Goal: Find specific page/section: Find specific page/section

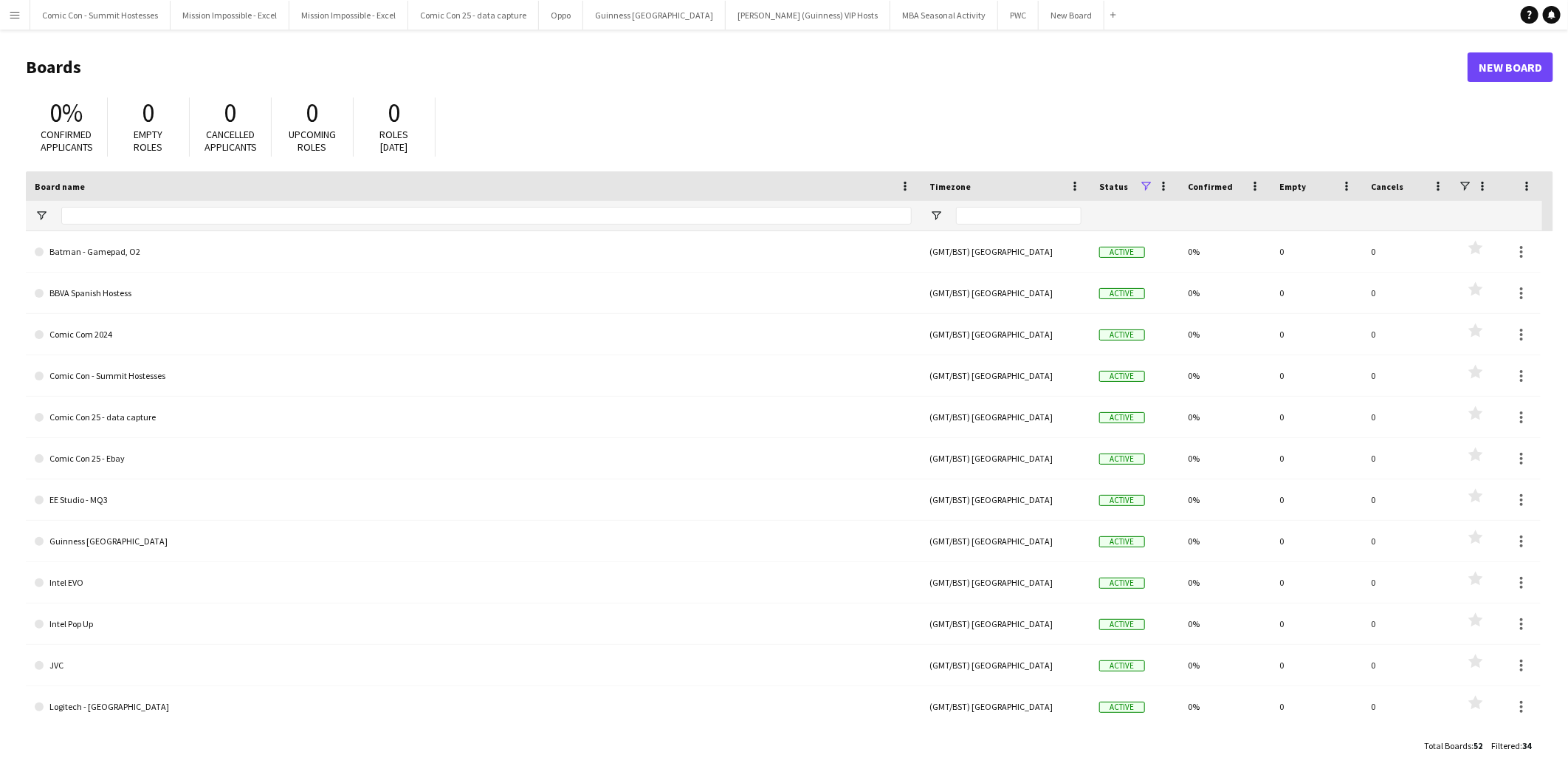
click at [9, 12] on app-icon "Menu" at bounding box center [14, 14] width 12 height 12
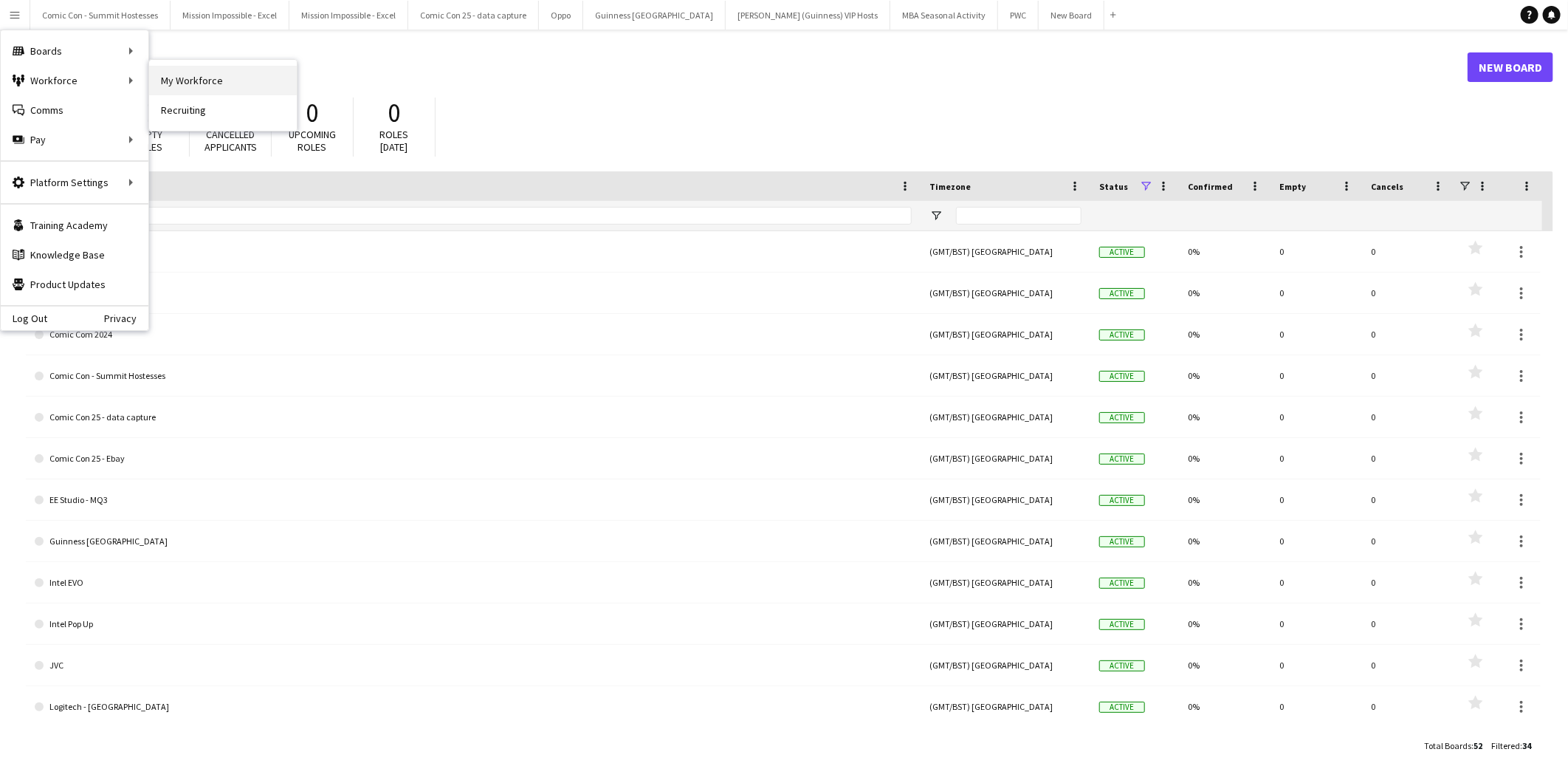
click at [199, 90] on link "My Workforce" at bounding box center [223, 80] width 148 height 30
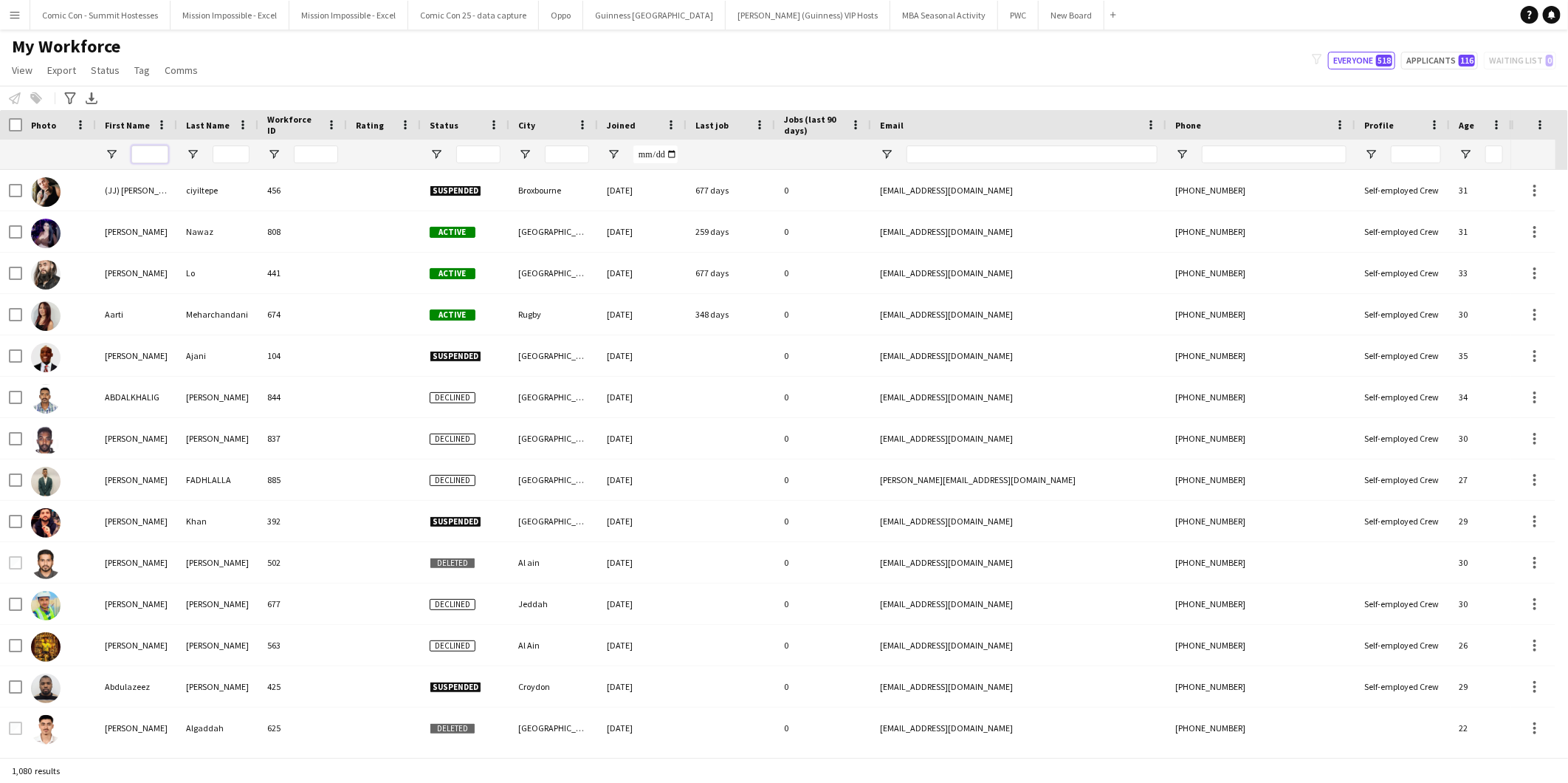
click at [156, 152] on input "First Name Filter Input" at bounding box center [150, 154] width 36 height 18
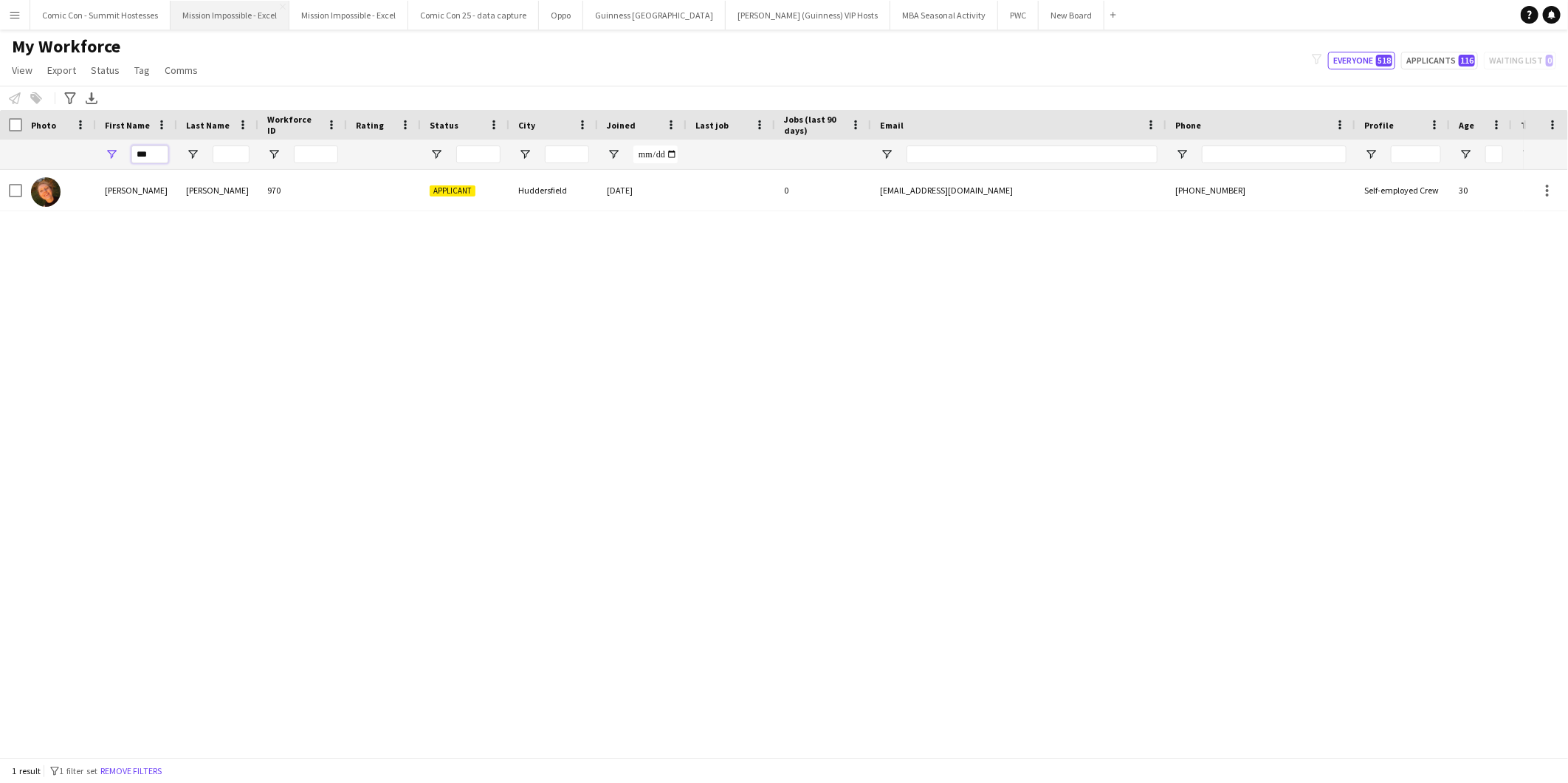
type input "**"
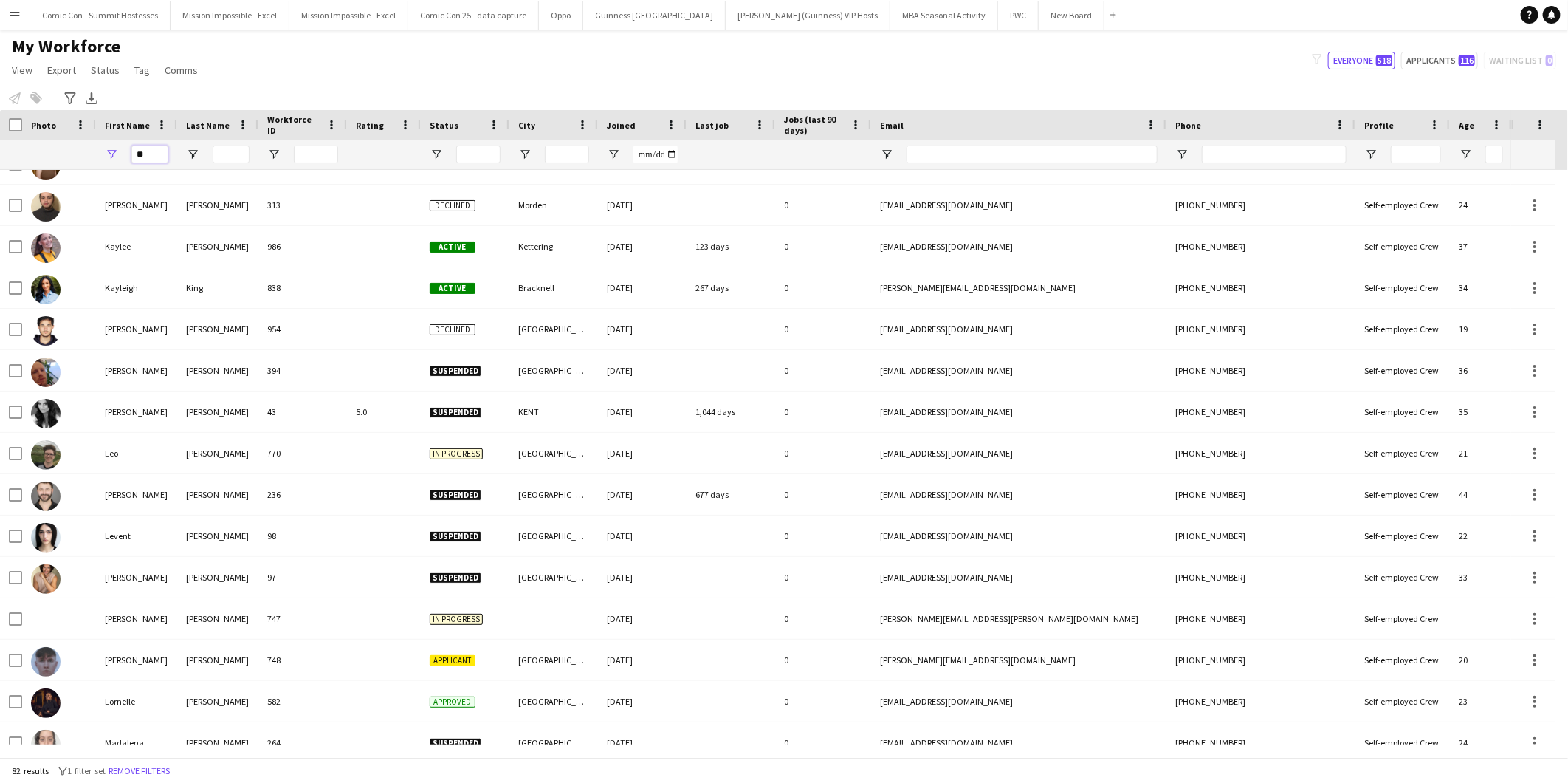
drag, startPoint x: 149, startPoint y: 152, endPoint x: 127, endPoint y: 134, distance: 28.4
click at [127, 138] on div "Workforce Details Photo First Name Age" at bounding box center [800, 140] width 1601 height 60
type input "*"
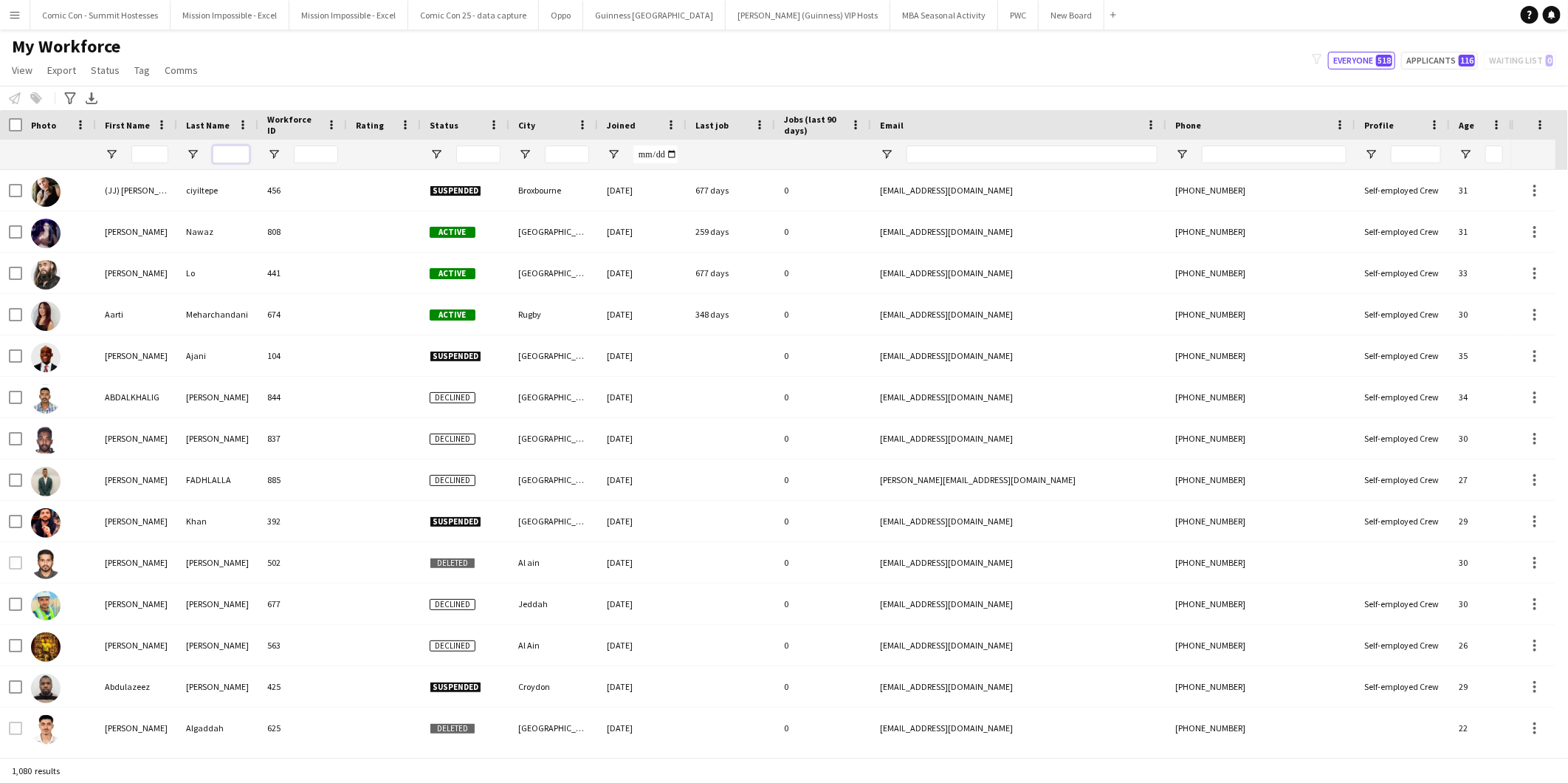
click at [248, 150] on input "Last Name Filter Input" at bounding box center [230, 154] width 36 height 18
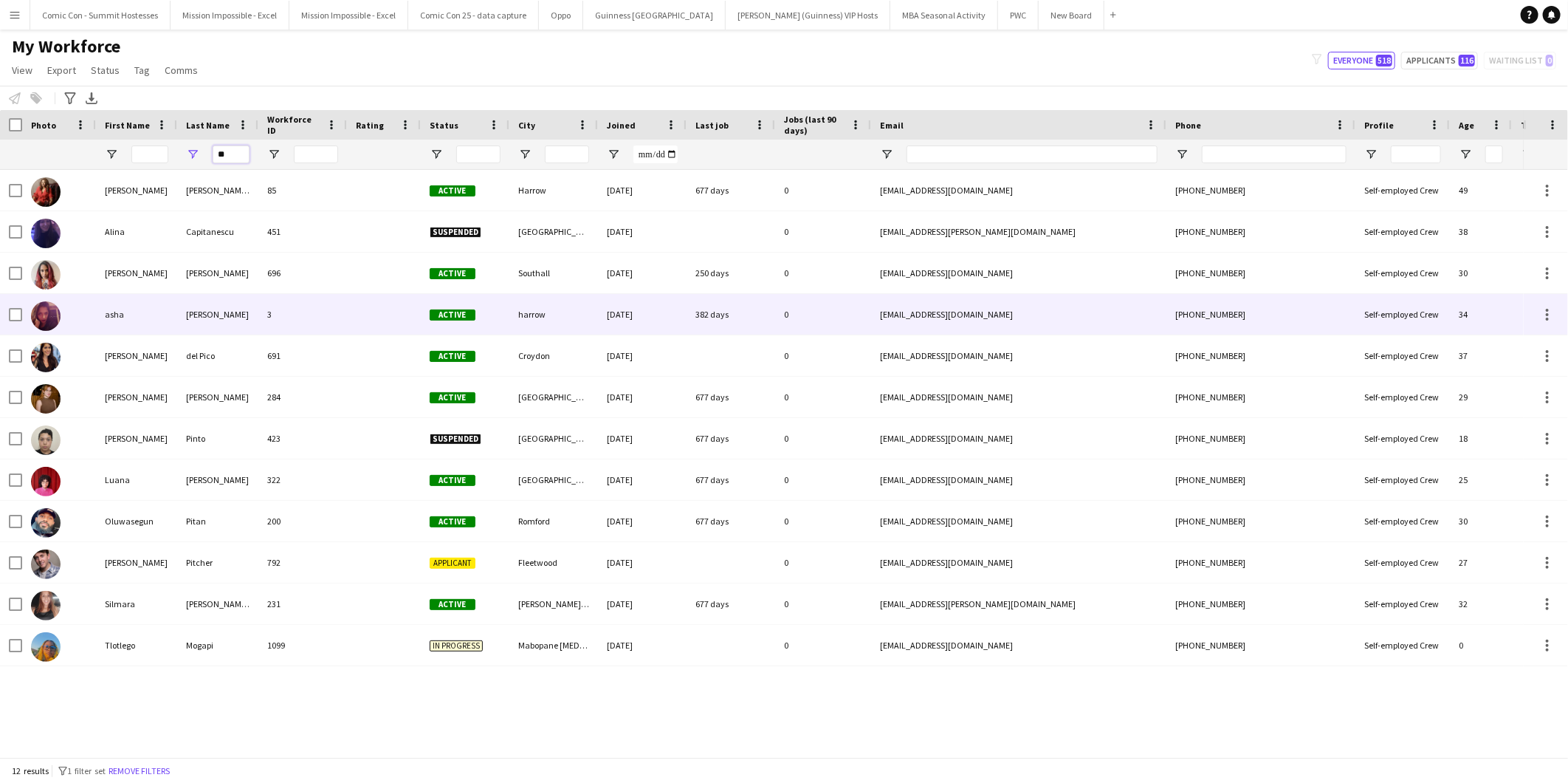
type input "*"
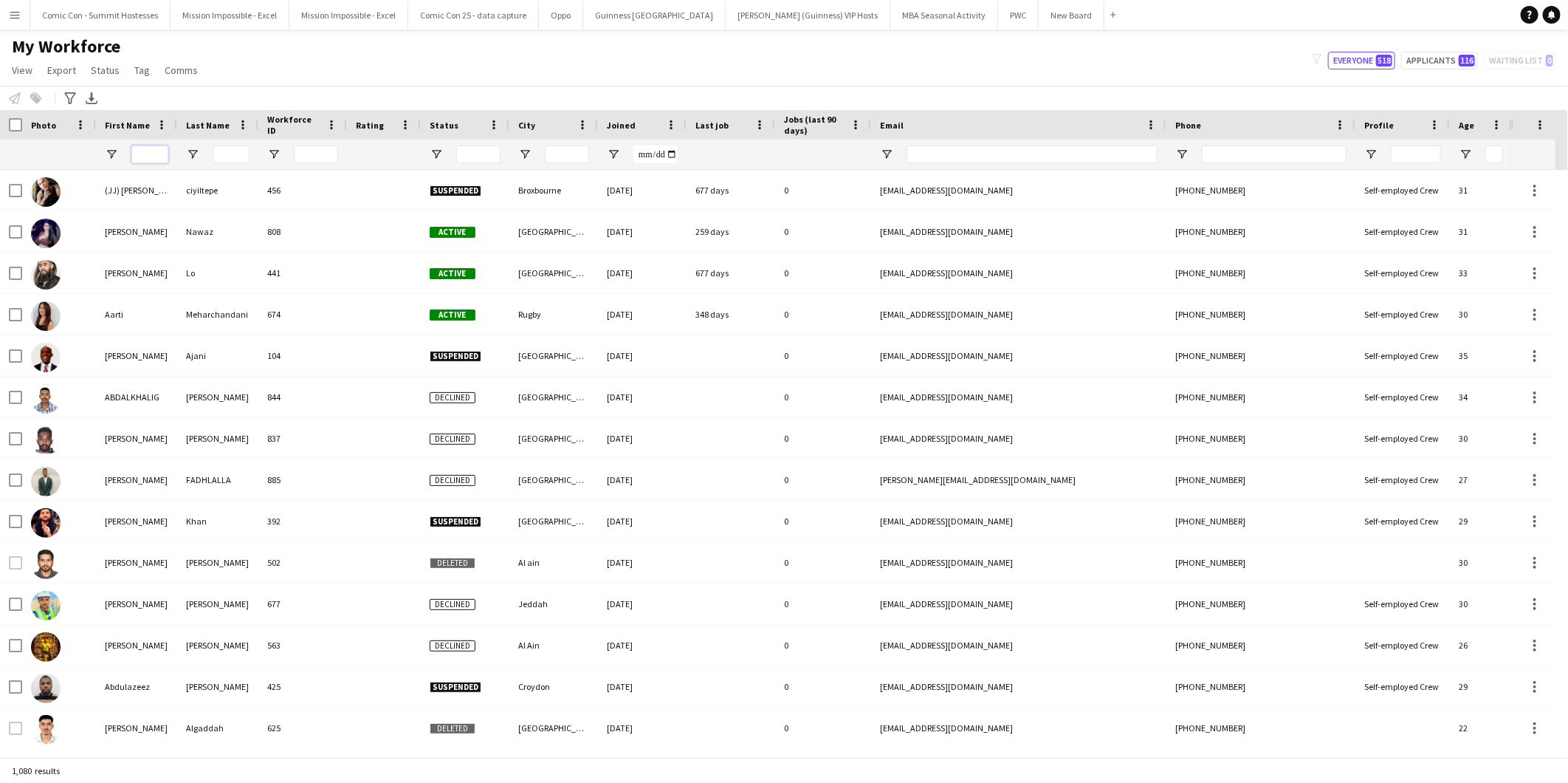
click at [152, 149] on input "First Name Filter Input" at bounding box center [150, 154] width 36 height 18
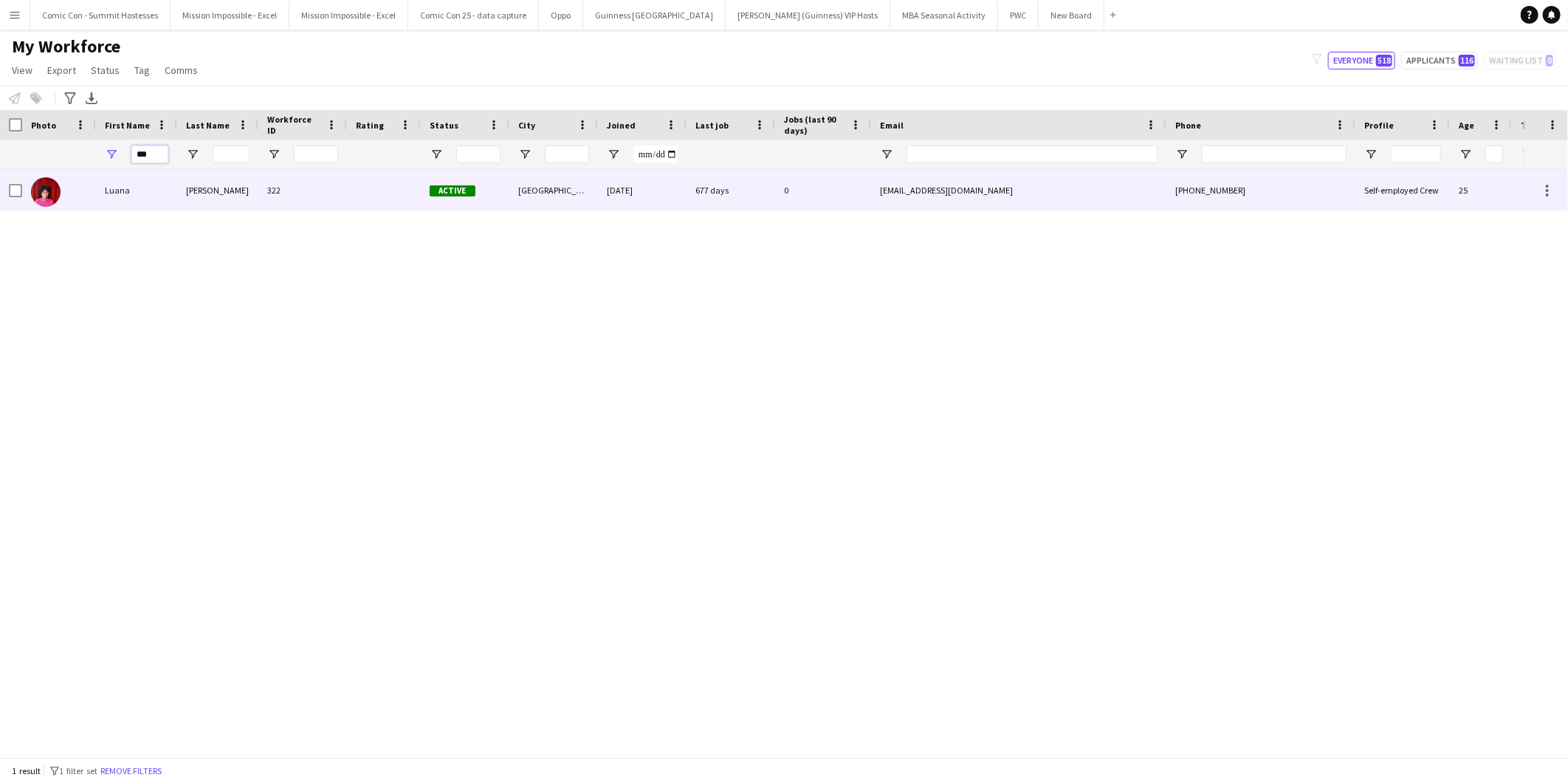
type input "***"
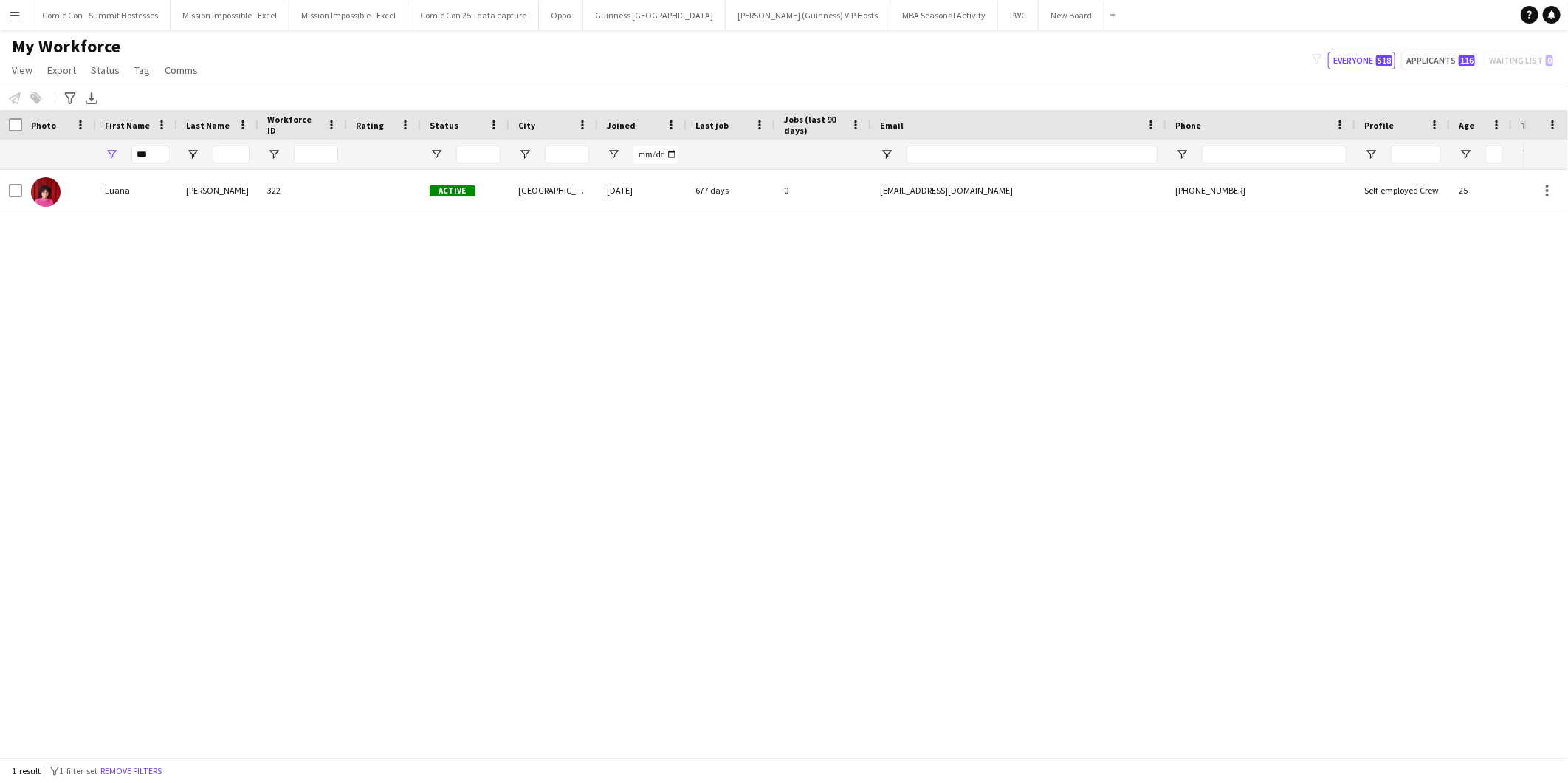
click at [164, 164] on div "***" at bounding box center [150, 154] width 36 height 30
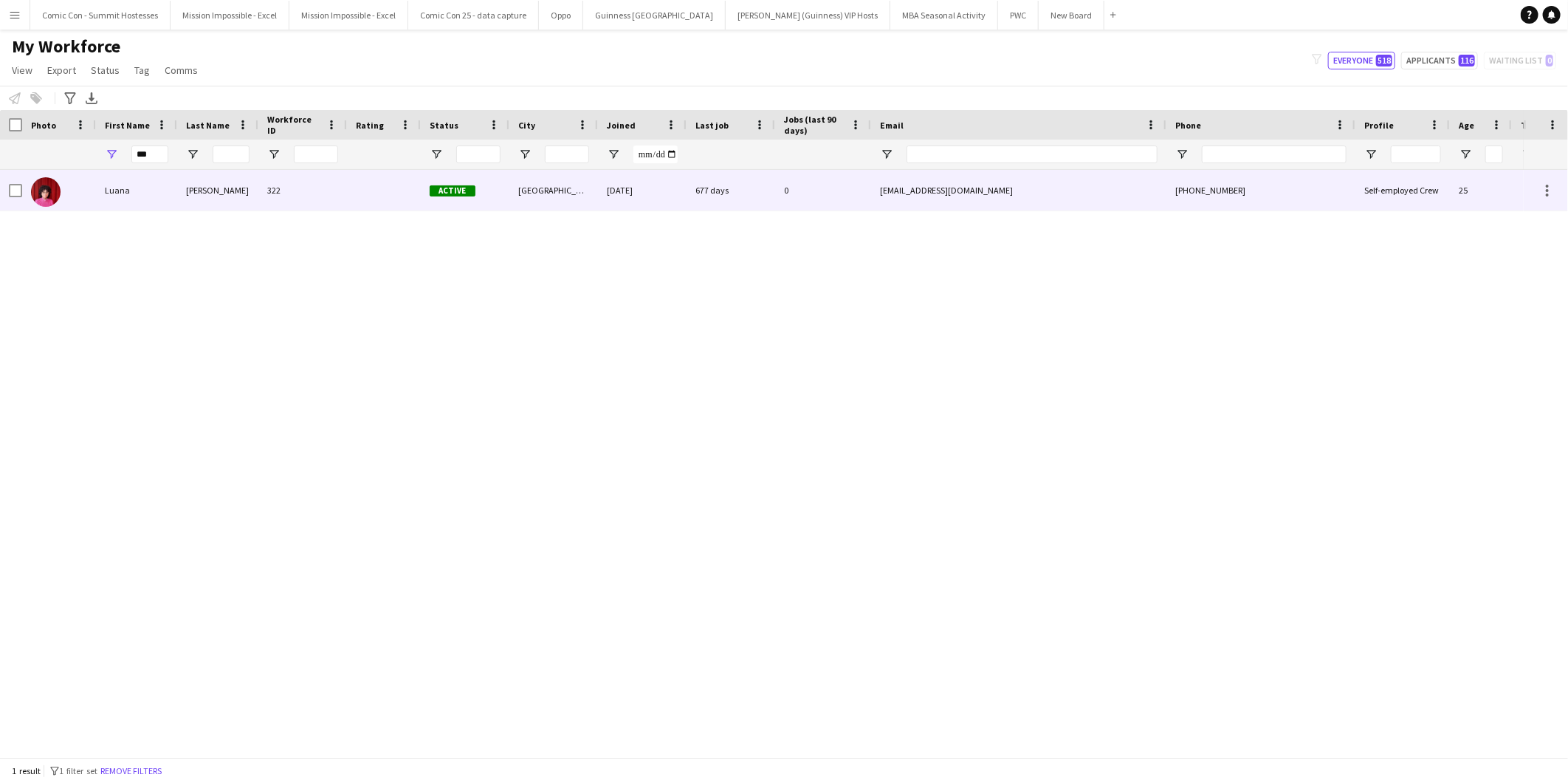
click at [256, 181] on div "[PERSON_NAME]" at bounding box center [217, 190] width 81 height 40
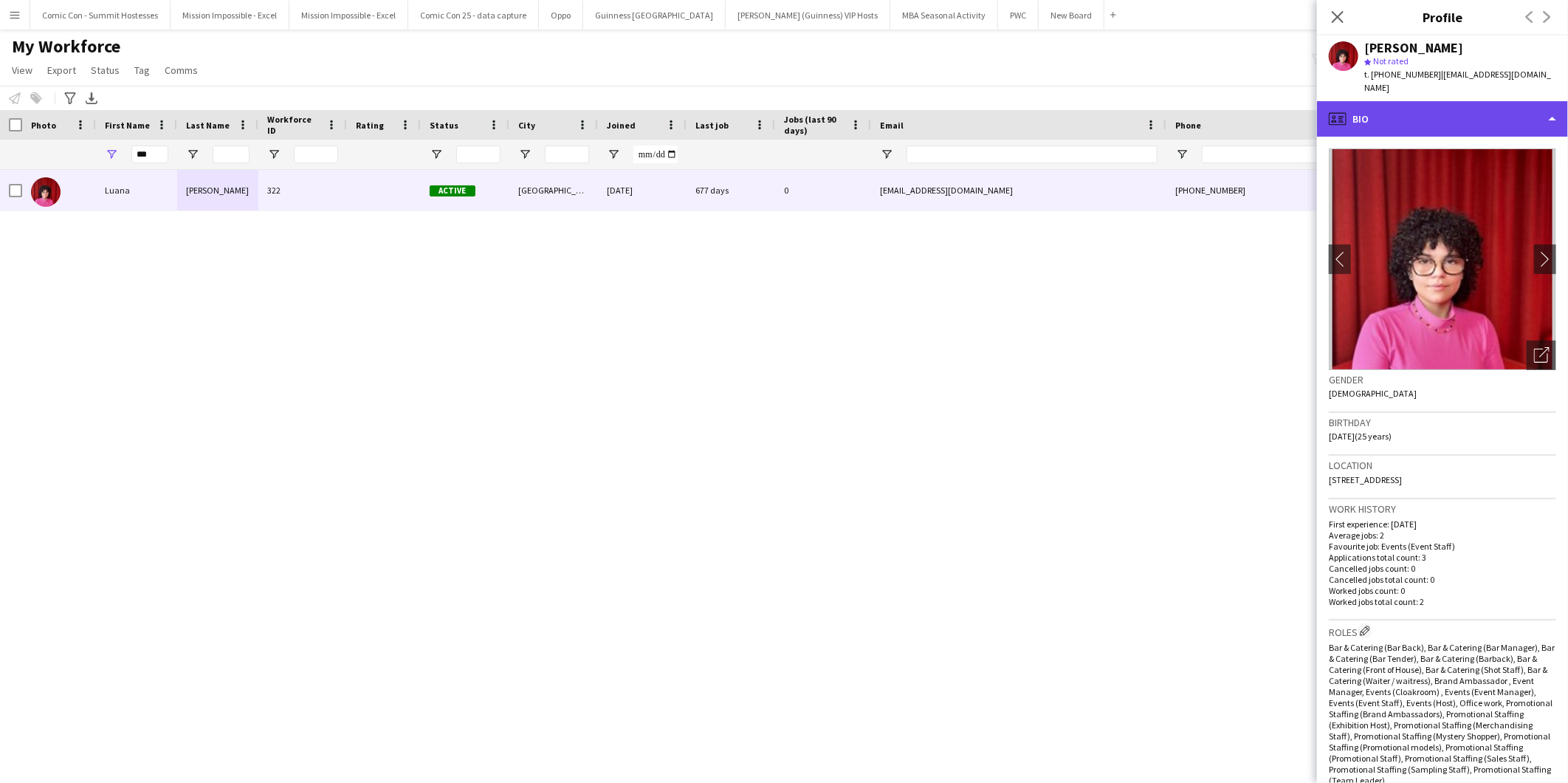
click at [1551, 102] on div "profile Bio" at bounding box center [1443, 119] width 251 height 36
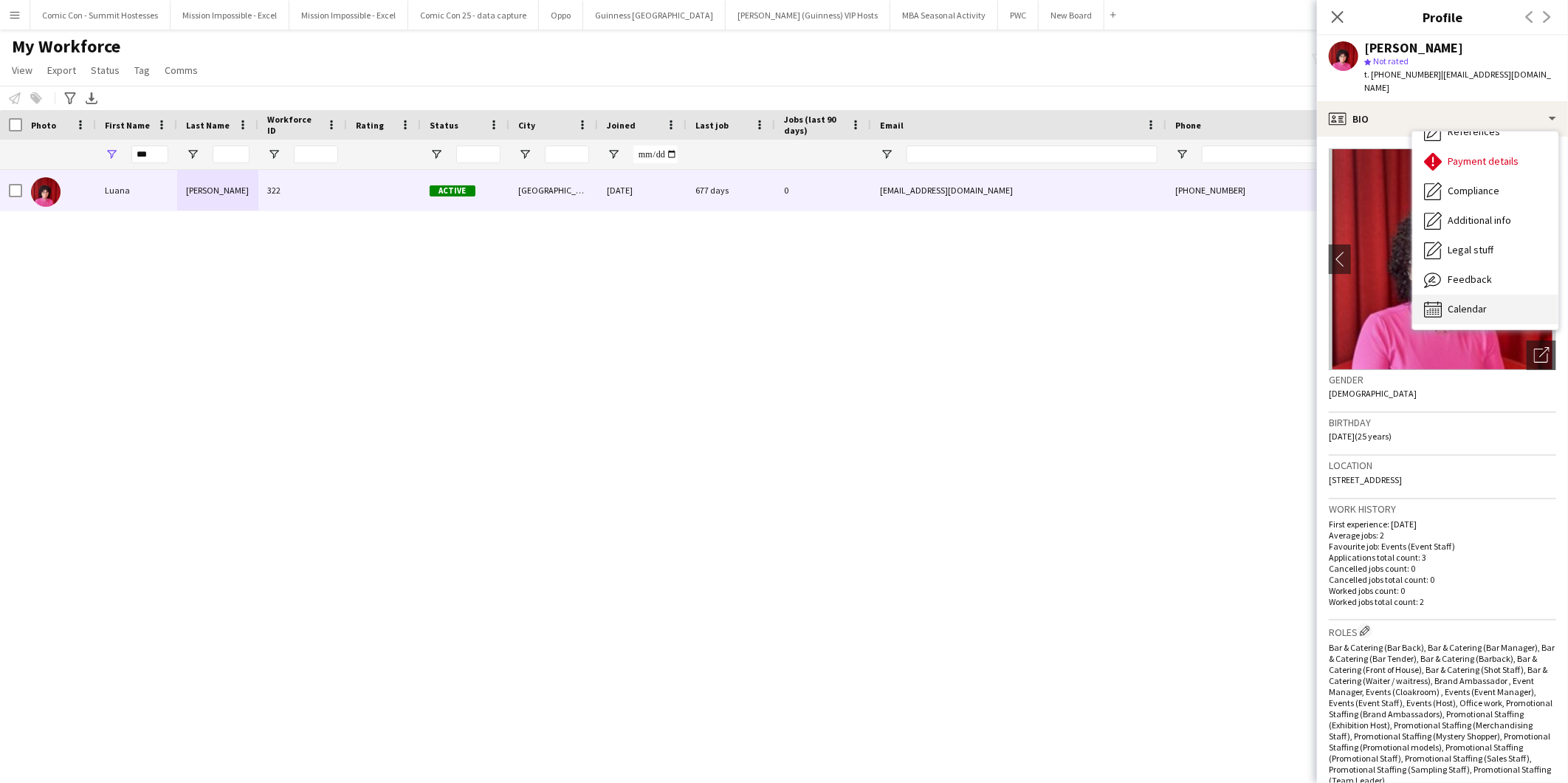
click at [1482, 302] on span "Calendar" at bounding box center [1467, 309] width 39 height 13
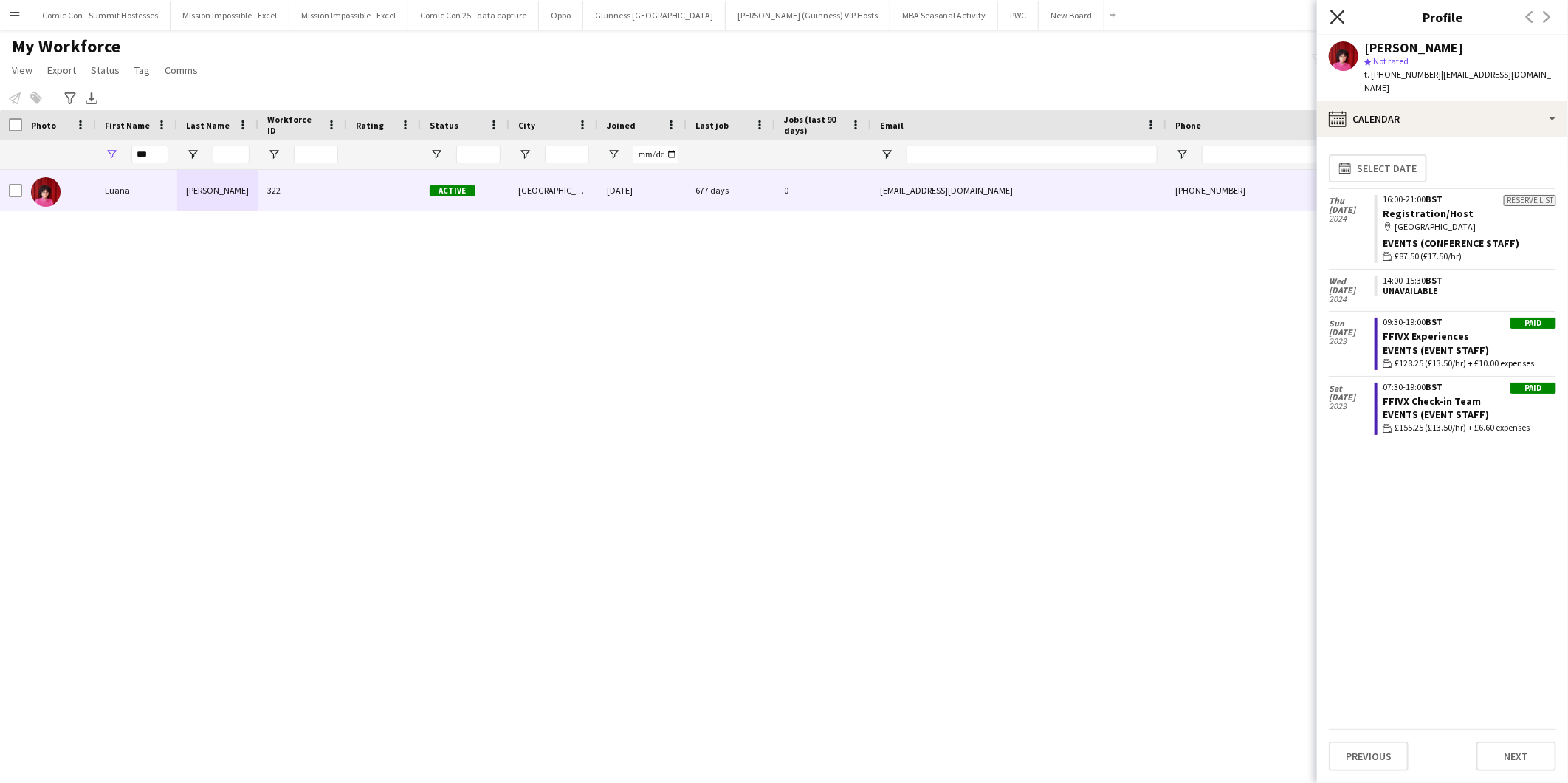
click at [1337, 12] on icon "Close pop-in" at bounding box center [1337, 16] width 14 height 14
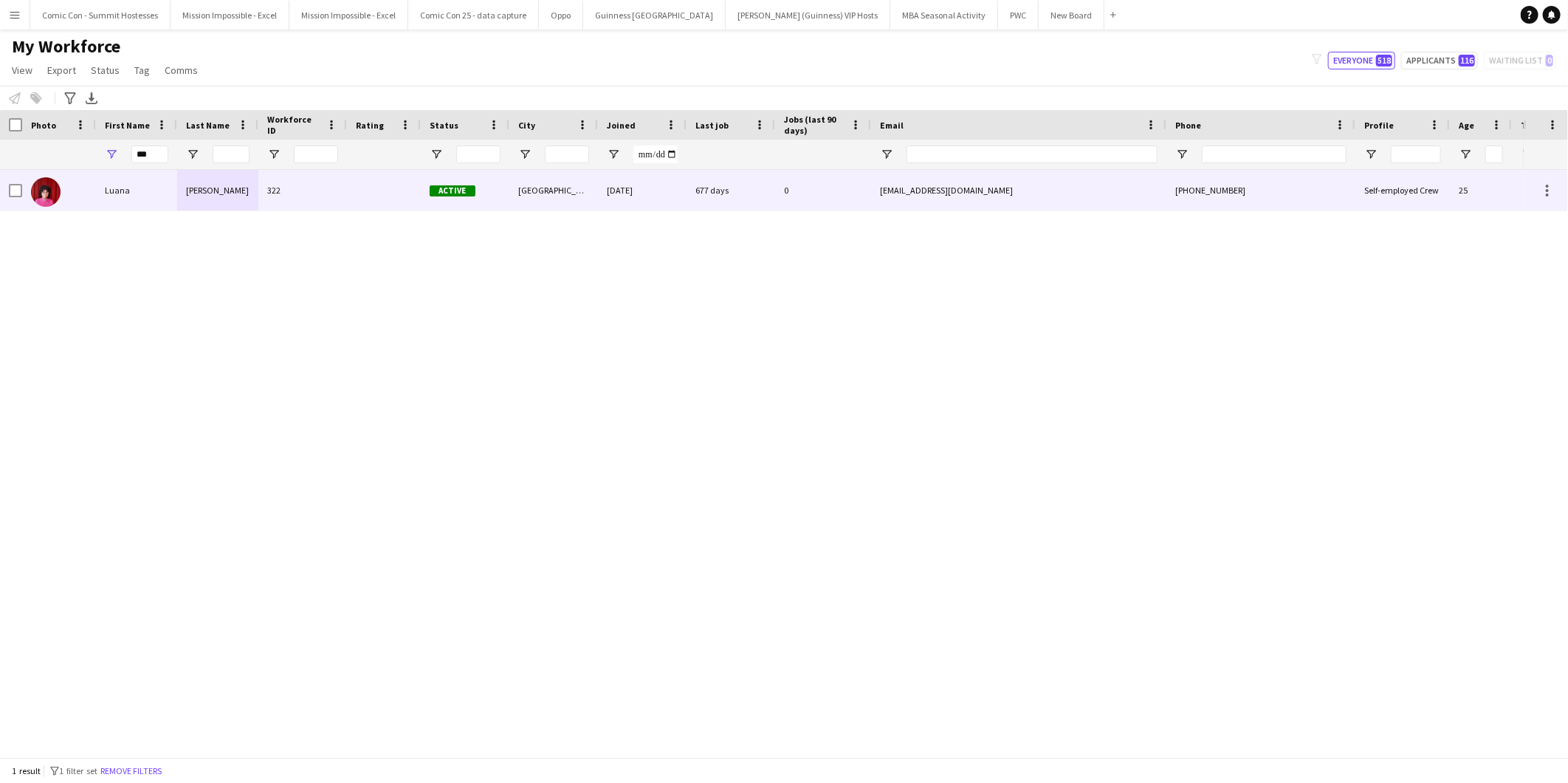
click at [94, 194] on div at bounding box center [59, 190] width 74 height 40
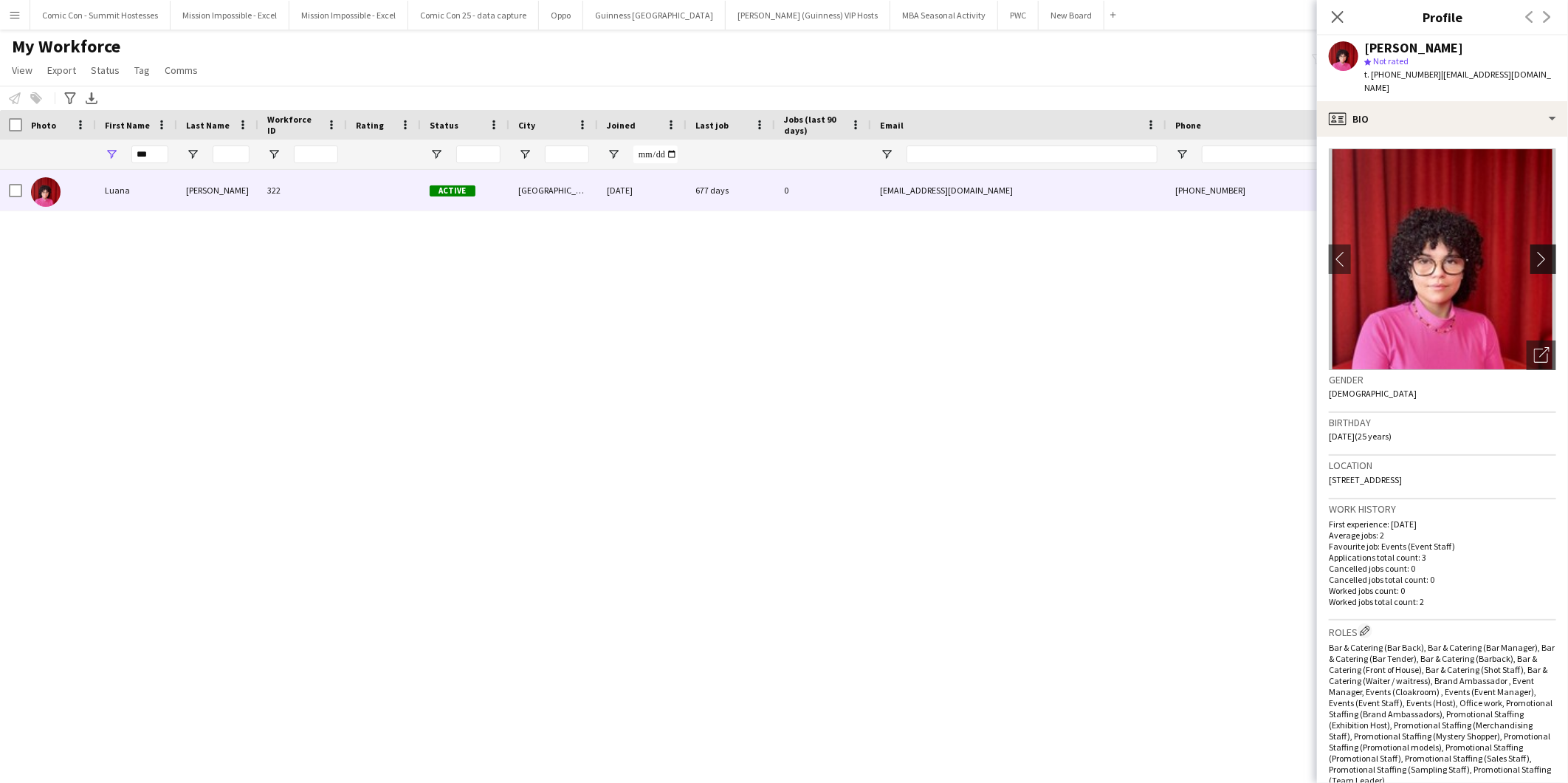
click at [1534, 253] on app-icon "chevron-right" at bounding box center [1546, 258] width 22 height 16
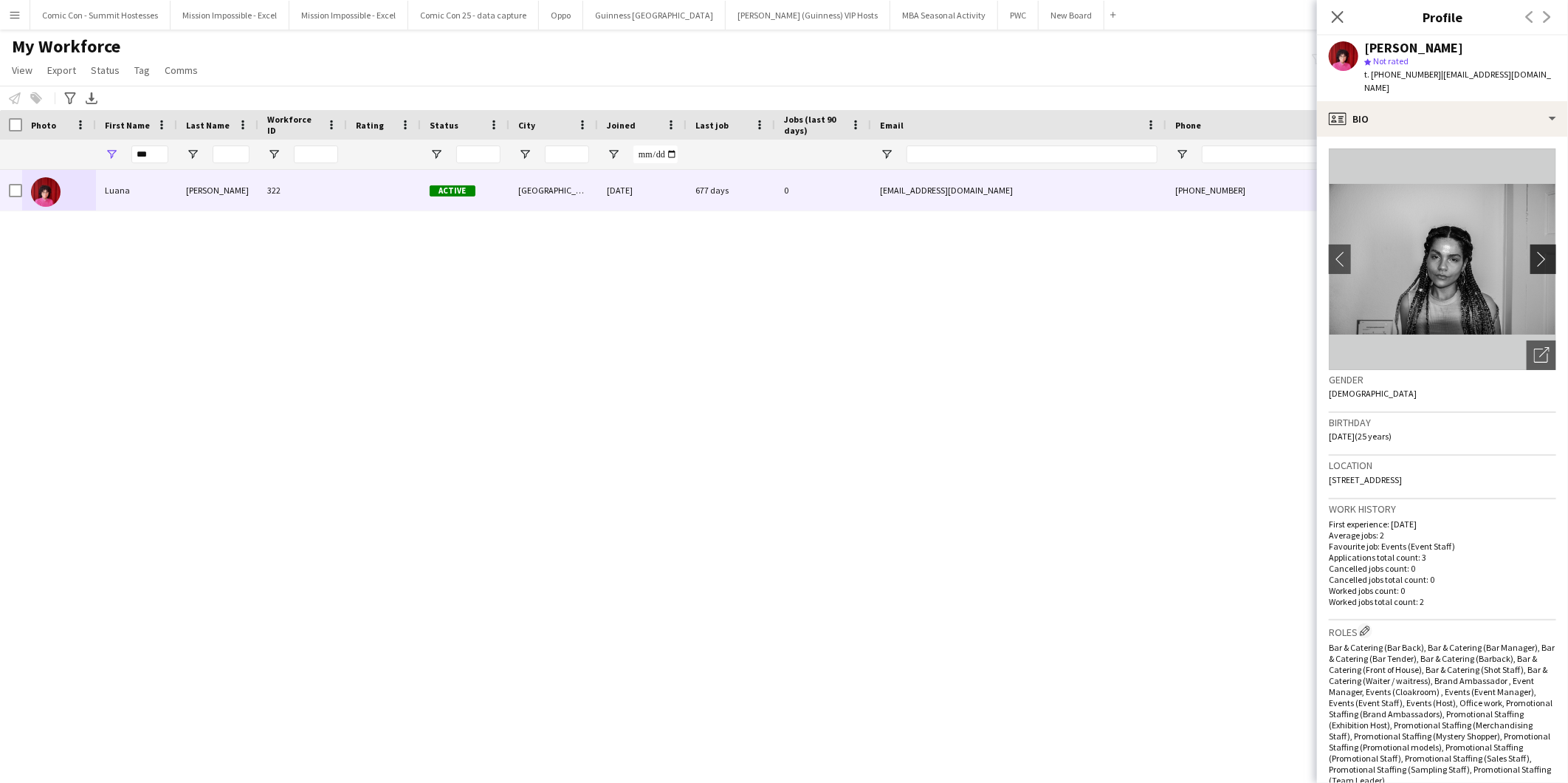
click at [1534, 251] on app-icon "chevron-right" at bounding box center [1546, 258] width 22 height 16
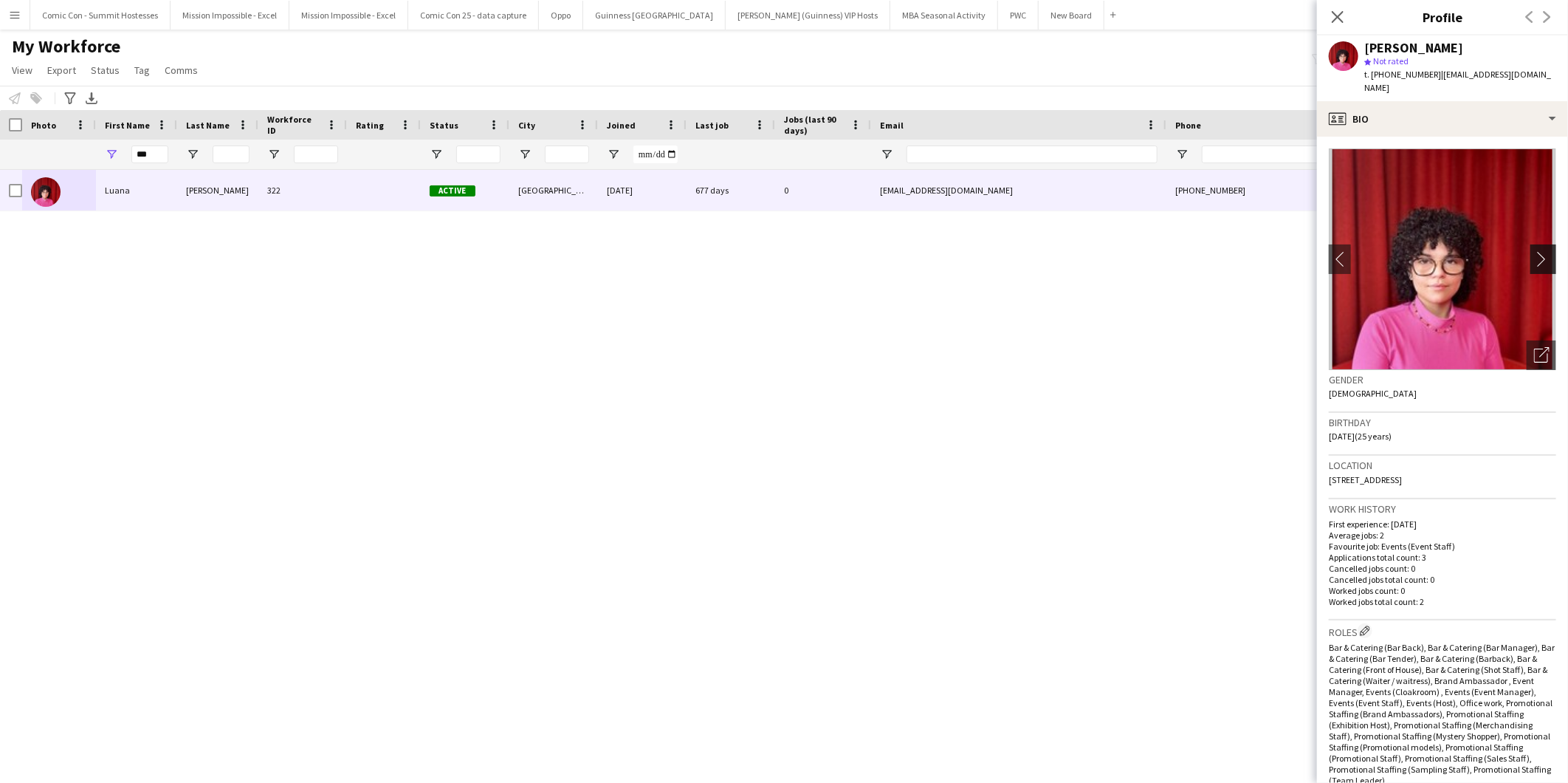
click at [1534, 251] on app-icon "chevron-right" at bounding box center [1546, 258] width 22 height 16
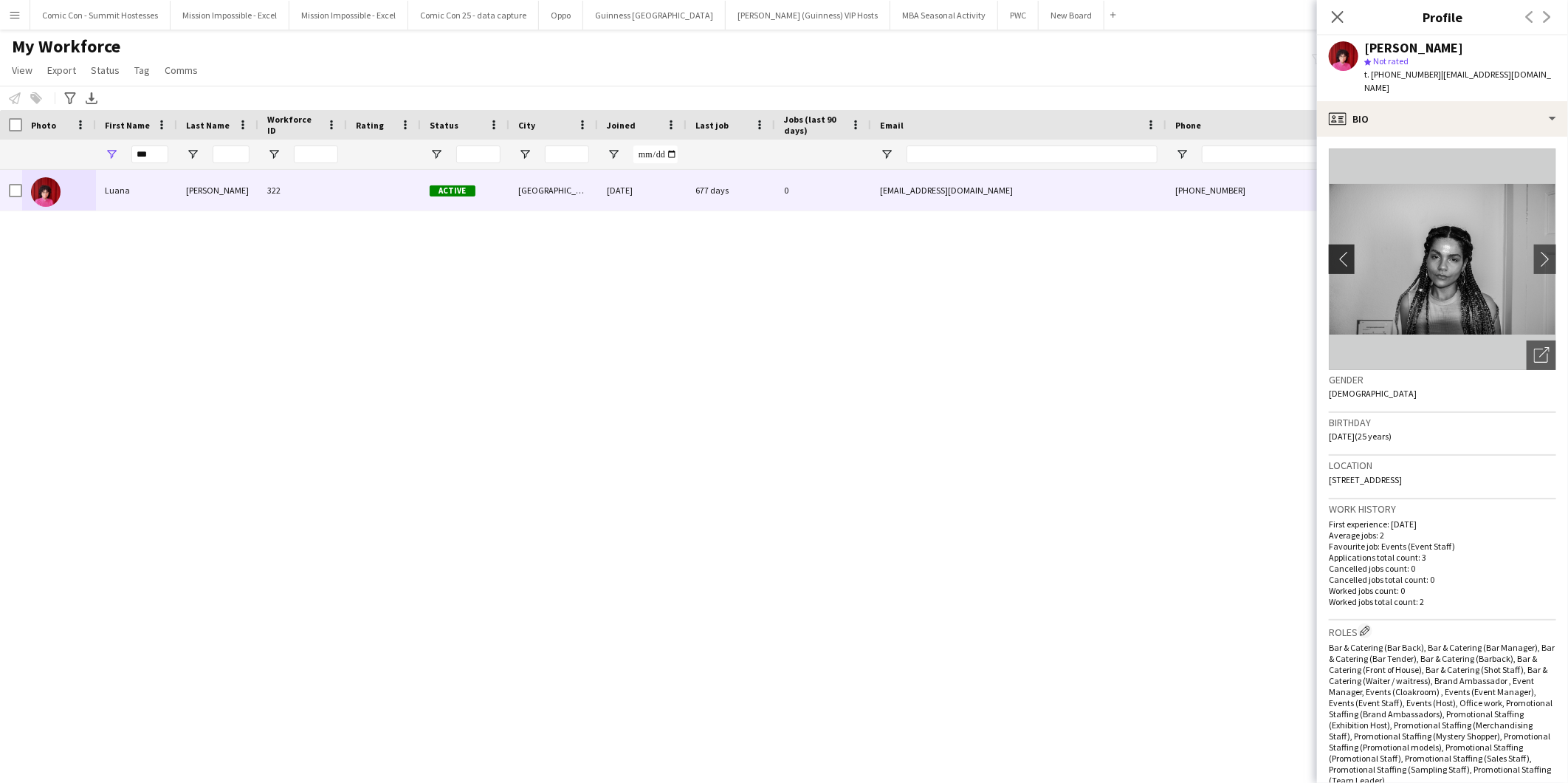
click at [1334, 251] on app-icon "chevron-left" at bounding box center [1340, 258] width 22 height 16
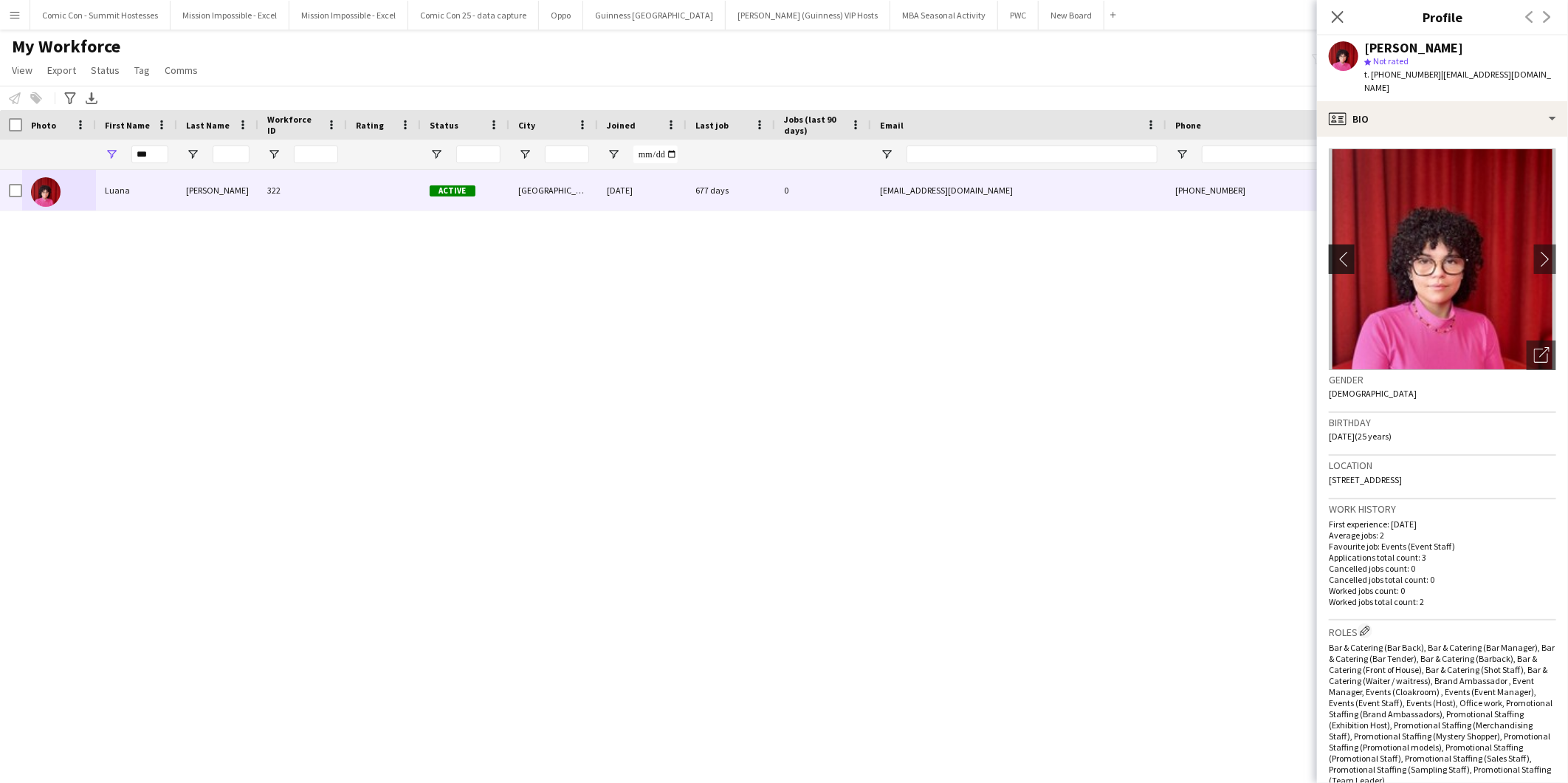
click at [1334, 251] on app-icon "chevron-left" at bounding box center [1340, 258] width 22 height 16
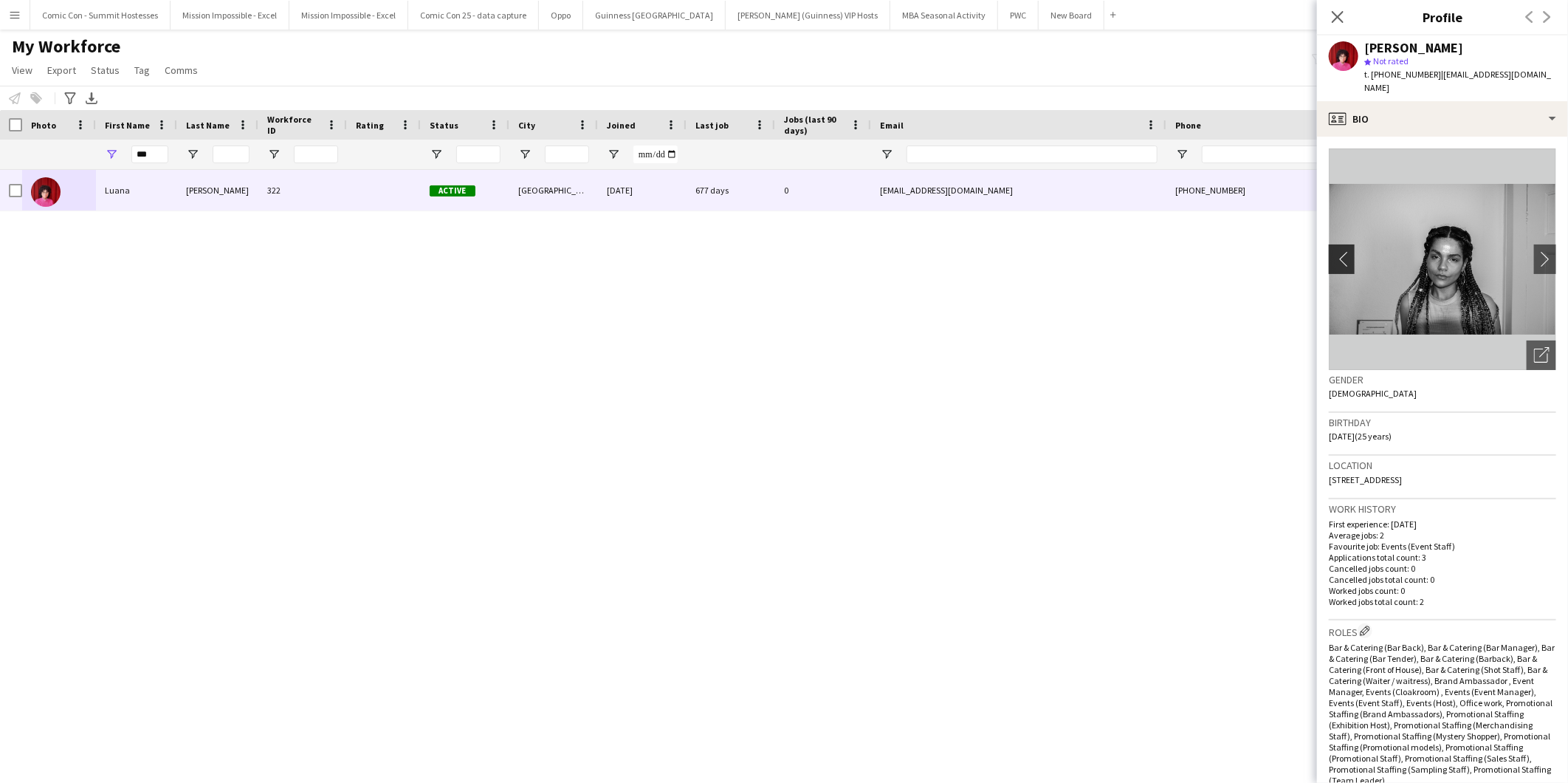
click at [1334, 251] on app-icon "chevron-left" at bounding box center [1340, 258] width 22 height 16
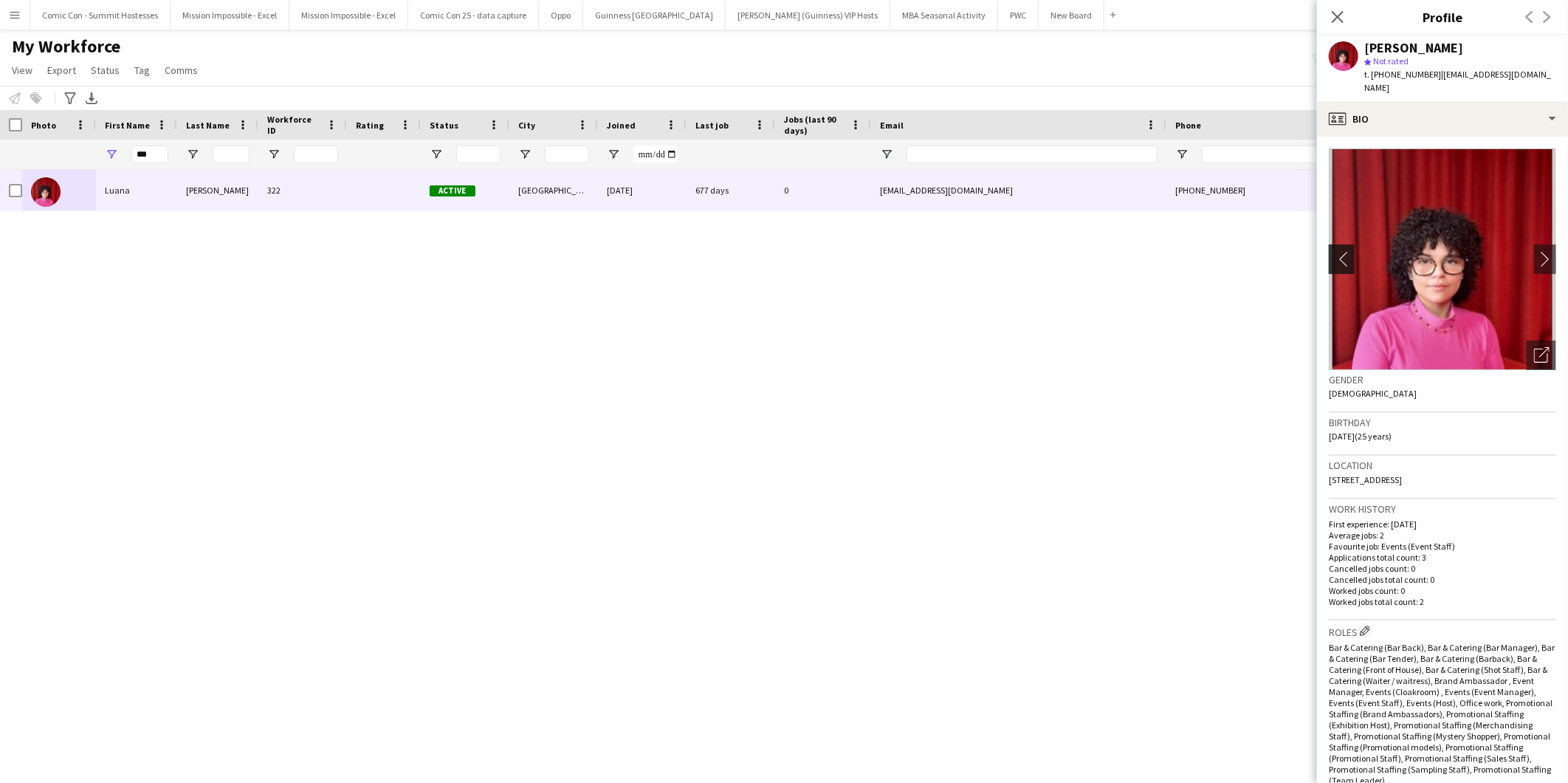
click at [1334, 251] on app-icon "chevron-left" at bounding box center [1340, 258] width 22 height 16
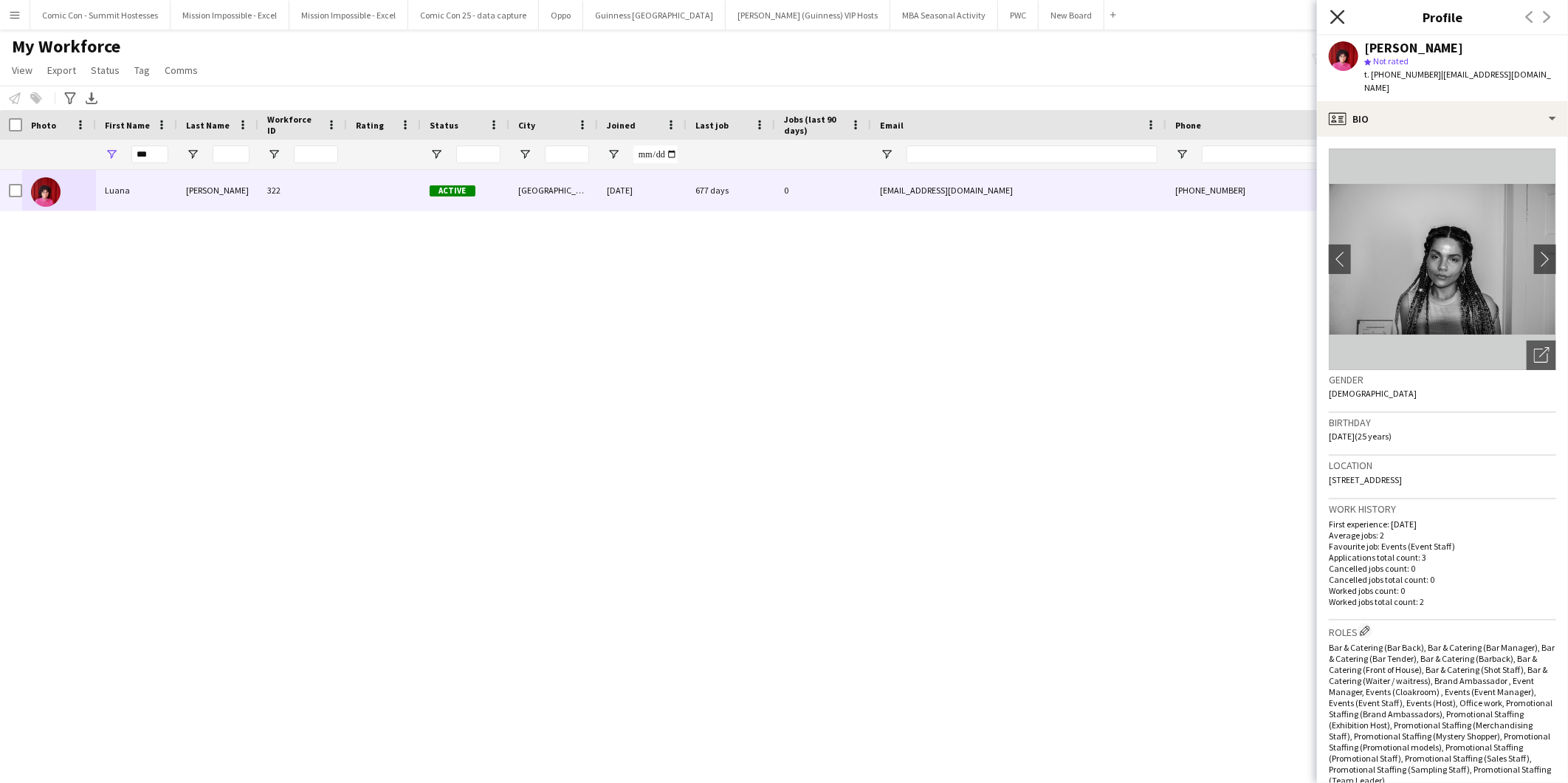
click at [1331, 19] on icon "Close pop-in" at bounding box center [1337, 16] width 14 height 14
